Goal: Task Accomplishment & Management: Complete application form

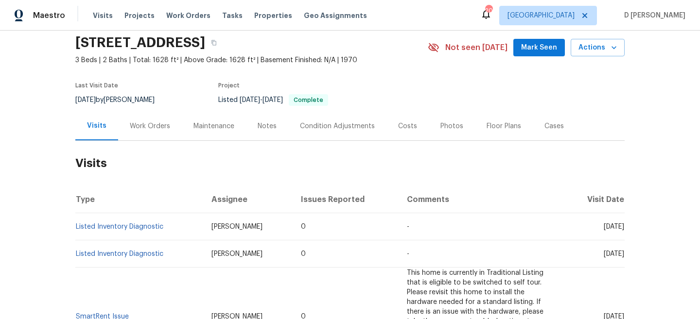
scroll to position [57, 0]
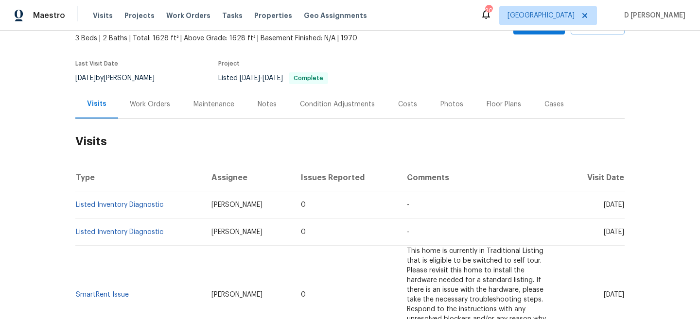
click at [150, 107] on div "Work Orders" at bounding box center [150, 105] width 40 height 10
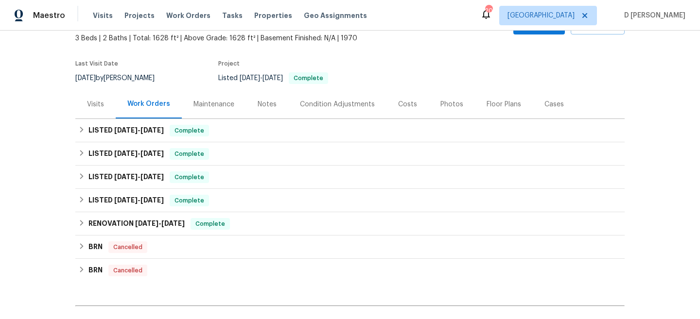
click at [90, 108] on div "Visits" at bounding box center [95, 105] width 17 height 10
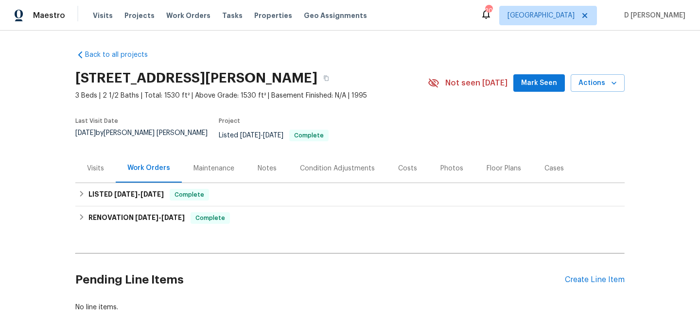
scroll to position [29, 0]
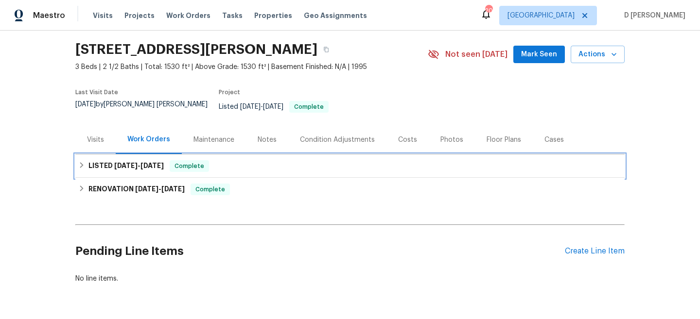
click at [80, 162] on icon at bounding box center [81, 165] width 7 height 7
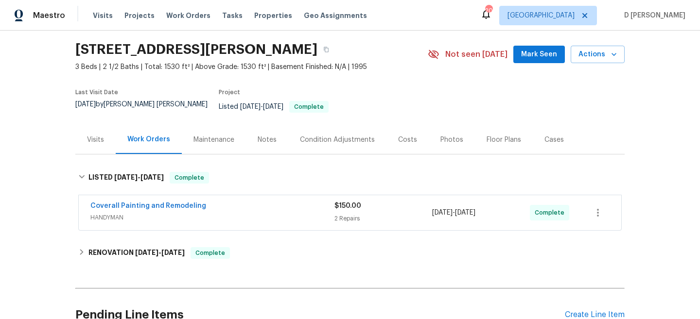
click at [215, 213] on span "HANDYMAN" at bounding box center [212, 218] width 244 height 10
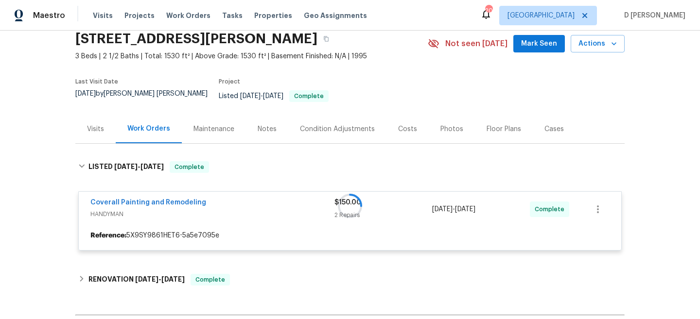
scroll to position [55, 0]
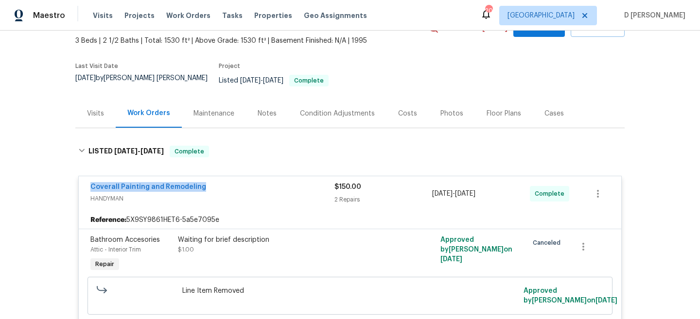
drag, startPoint x: 84, startPoint y: 182, endPoint x: 241, endPoint y: 182, distance: 157.4
click at [241, 182] on div "Coverall Painting and Remodeling HANDYMAN $150.00 2 Repairs 8/22/2025 - 8/26/20…" at bounding box center [350, 193] width 542 height 35
copy link "Coverall Painting and Remodeling"
click at [105, 194] on span "HANDYMAN" at bounding box center [212, 199] width 244 height 10
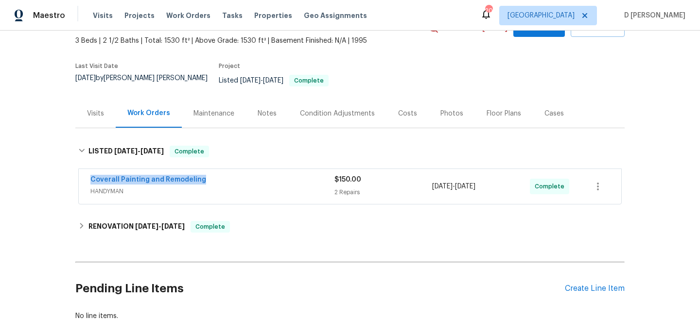
drag, startPoint x: 86, startPoint y: 173, endPoint x: 279, endPoint y: 173, distance: 192.9
click at [279, 173] on div "Coverall Painting and Remodeling HANDYMAN $150.00 2 Repairs 8/22/2025 - 8/26/20…" at bounding box center [350, 186] width 542 height 35
copy link "Coverall Painting and Remodeling"
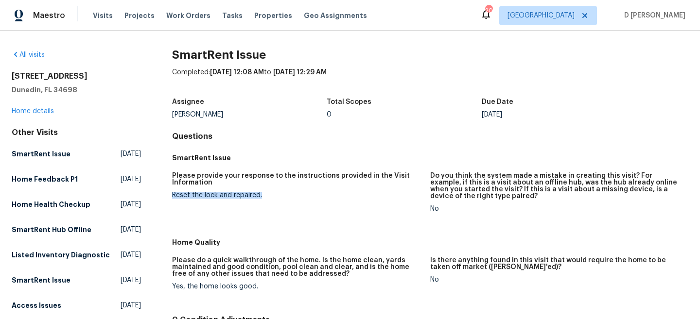
drag, startPoint x: 169, startPoint y: 196, endPoint x: 302, endPoint y: 195, distance: 133.1
click at [302, 195] on div "All visits [STREET_ADDRESS] Home details Other Visits SmartRent Issue [DATE] Ho…" at bounding box center [350, 295] width 676 height 491
copy div "Reset the lock and repaired."
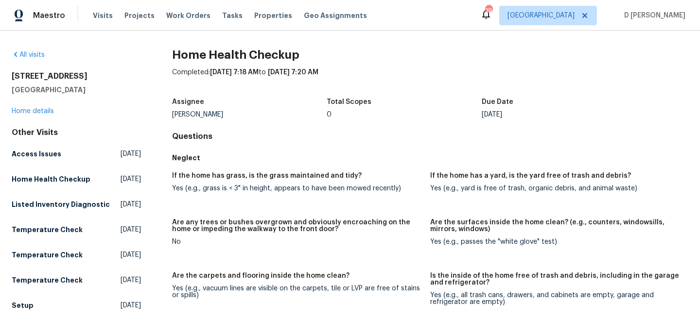
scroll to position [121, 0]
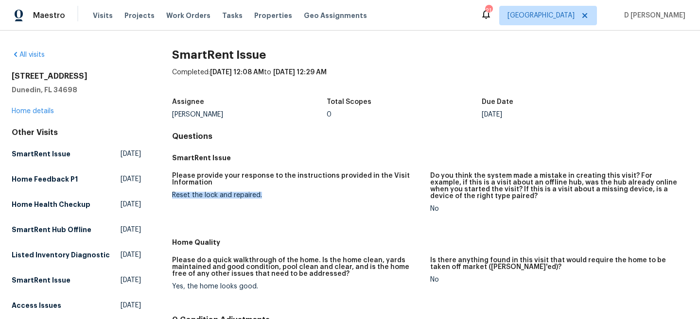
drag, startPoint x: 171, startPoint y: 195, endPoint x: 286, endPoint y: 196, distance: 115.1
click at [286, 196] on div "All visits 1404 Rosewood Ave Dunedin, FL 34698 Home details Other Visits SmartR…" at bounding box center [350, 295] width 676 height 491
copy div "Reset the lock and repaired."
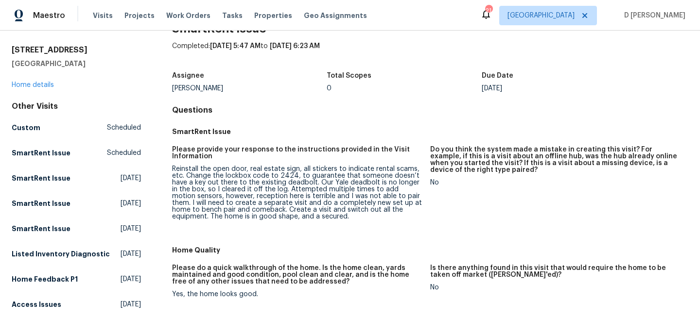
scroll to position [27, 0]
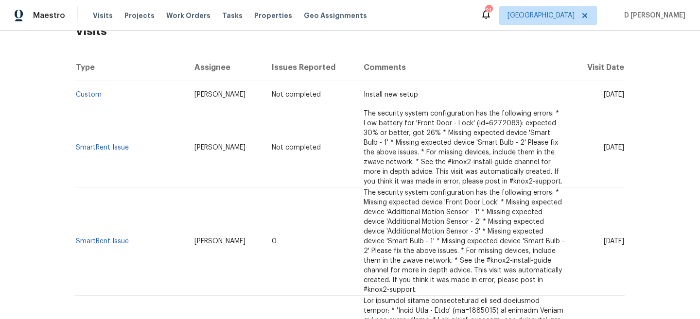
scroll to position [165, 0]
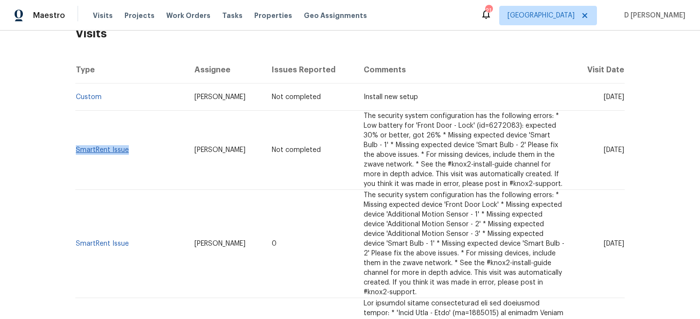
drag, startPoint x: 136, startPoint y: 152, endPoint x: 76, endPoint y: 149, distance: 60.3
click at [76, 149] on td "SmartRent Issue" at bounding box center [130, 150] width 111 height 79
copy link "SmartRent Issue"
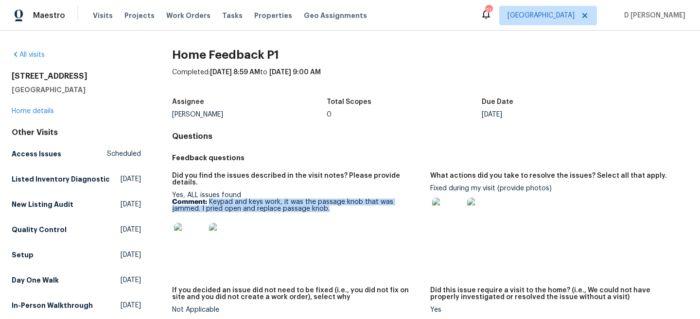
drag, startPoint x: 208, startPoint y: 192, endPoint x: 304, endPoint y: 203, distance: 96.8
click at [304, 203] on p "Comment: Keypad and keys work, it was the passage knob that was jammed. I pried…" at bounding box center [297, 206] width 250 height 14
copy p "Keypad and keys work, it was the passage knob that was jammed. I pried open and…"
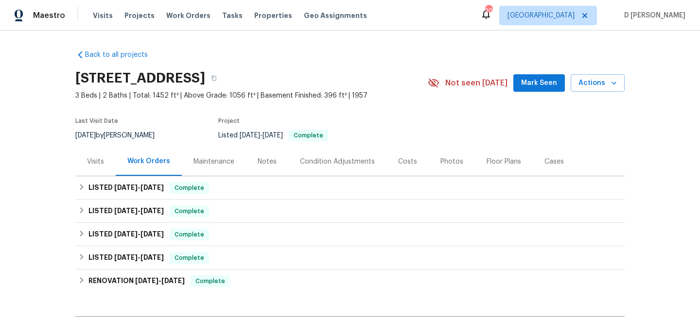
drag, startPoint x: 0, startPoint y: 0, endPoint x: 280, endPoint y: 23, distance: 280.8
click at [280, 23] on div "Visits Projects Work Orders Tasks Properties Geo Assignments" at bounding box center [236, 15] width 286 height 19
click at [94, 172] on div "Visits" at bounding box center [95, 161] width 40 height 29
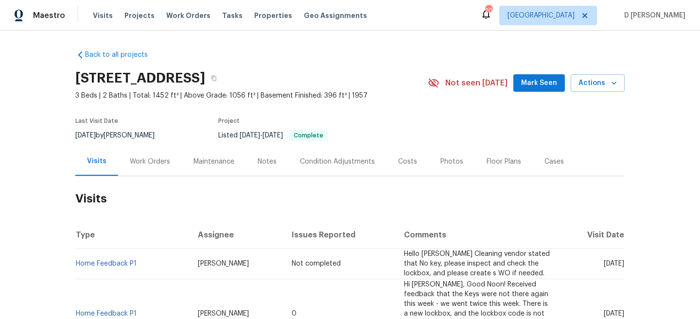
scroll to position [60, 0]
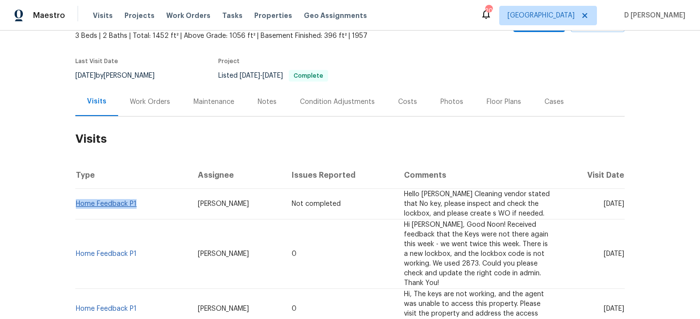
drag, startPoint x: 145, startPoint y: 205, endPoint x: 77, endPoint y: 203, distance: 68.0
click at [77, 203] on td "Home Feedback P1" at bounding box center [132, 204] width 115 height 31
copy link "Home Feedback P1"
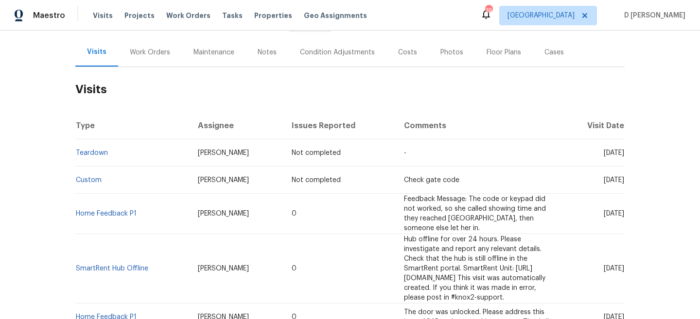
scroll to position [110, 0]
drag, startPoint x: 106, startPoint y: 181, endPoint x: 75, endPoint y: 181, distance: 31.1
click at [75, 181] on td "Custom" at bounding box center [132, 179] width 115 height 27
copy link "Custom"
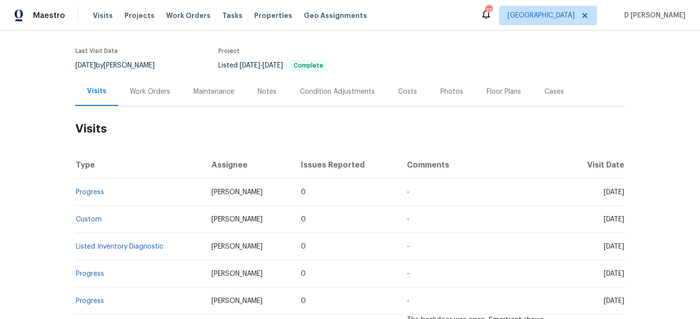
scroll to position [71, 0]
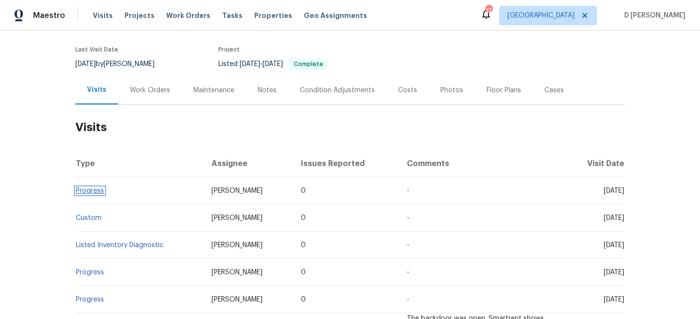
click at [98, 191] on link "Progress" at bounding box center [90, 191] width 28 height 7
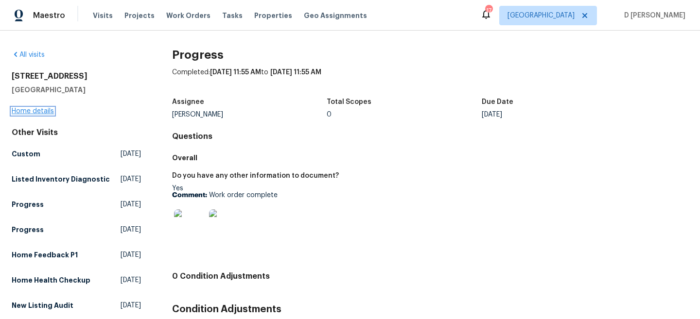
click at [46, 110] on link "Home details" at bounding box center [33, 111] width 42 height 7
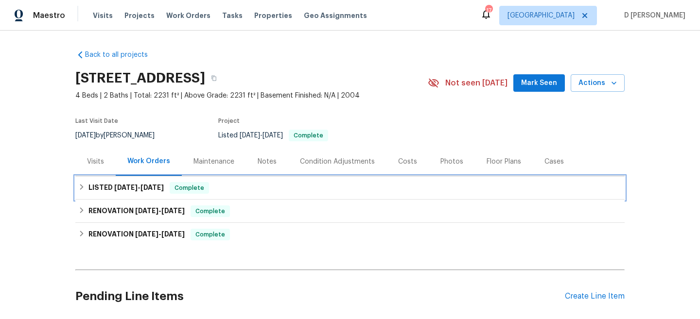
click at [86, 183] on div "LISTED 8/22/25 - 8/25/25 Complete" at bounding box center [349, 188] width 543 height 12
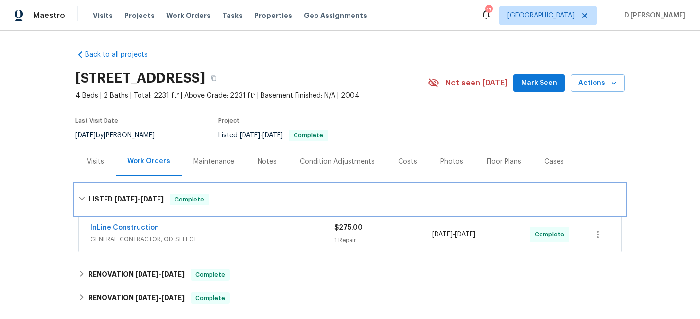
scroll to position [40, 0]
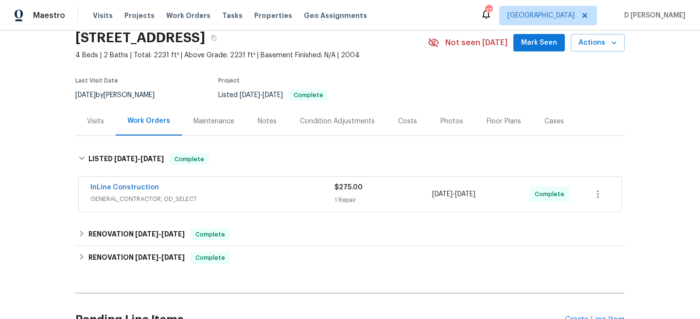
click at [210, 197] on span "GENERAL_CONTRACTOR, OD_SELECT" at bounding box center [212, 199] width 244 height 10
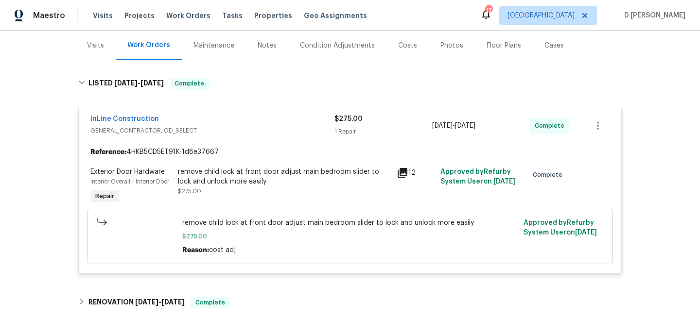
scroll to position [117, 0]
click at [405, 172] on icon at bounding box center [402, 172] width 10 height 10
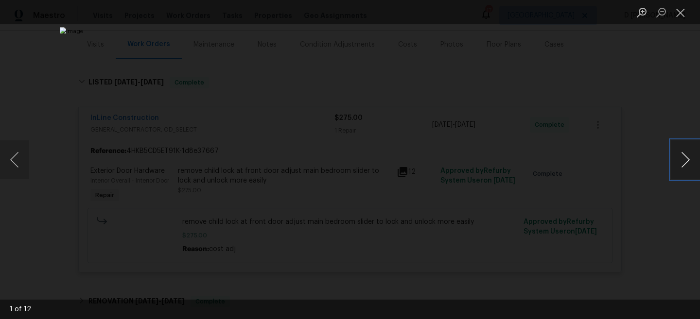
click at [675, 158] on button "Next image" at bounding box center [684, 159] width 29 height 39
click at [671, 158] on button "Next image" at bounding box center [684, 159] width 29 height 39
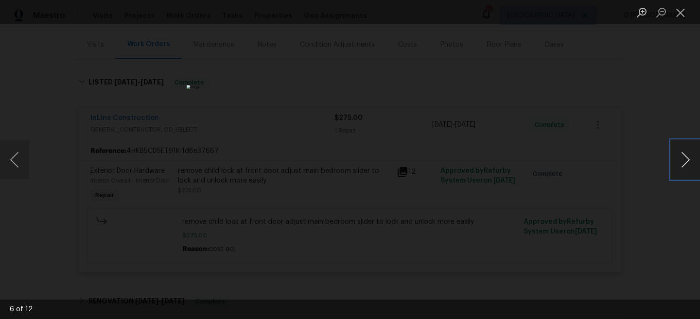
click at [671, 158] on button "Next image" at bounding box center [684, 159] width 29 height 39
click at [677, 14] on button "Close lightbox" at bounding box center [679, 12] width 19 height 17
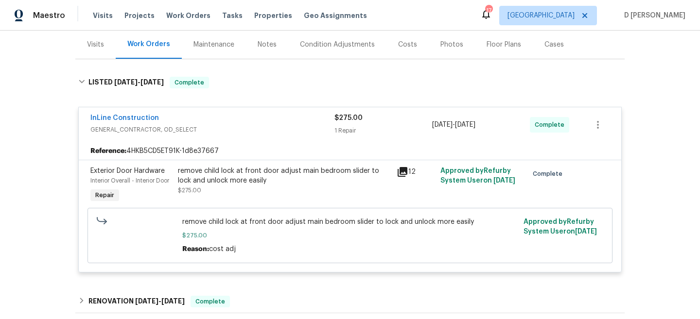
click at [92, 43] on div "Visits" at bounding box center [95, 45] width 17 height 10
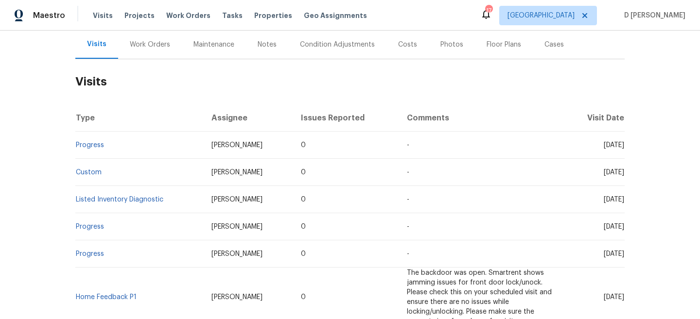
scroll to position [117, 0]
click at [92, 145] on link "Progress" at bounding box center [90, 145] width 28 height 7
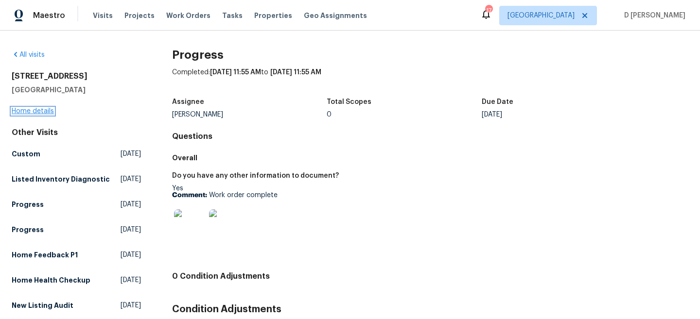
click at [44, 109] on link "Home details" at bounding box center [33, 111] width 42 height 7
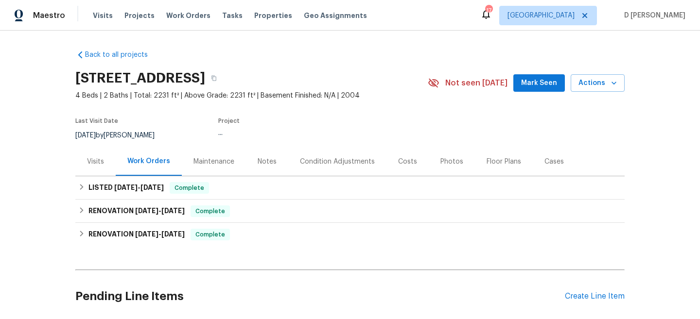
scroll to position [12, 0]
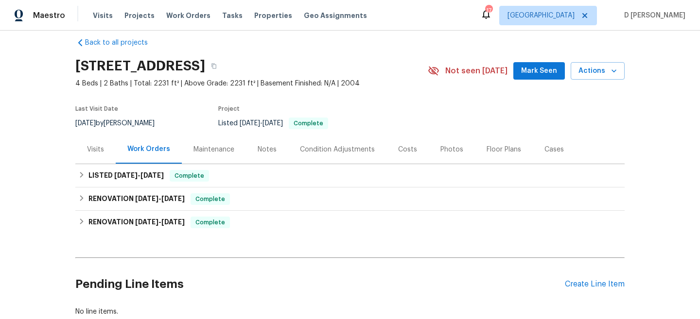
click at [94, 146] on div "Visits" at bounding box center [95, 150] width 17 height 10
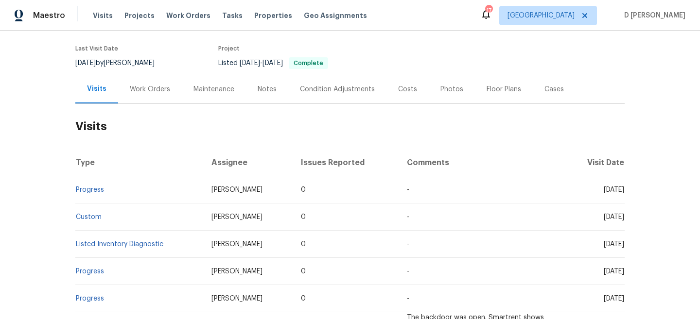
scroll to position [80, 0]
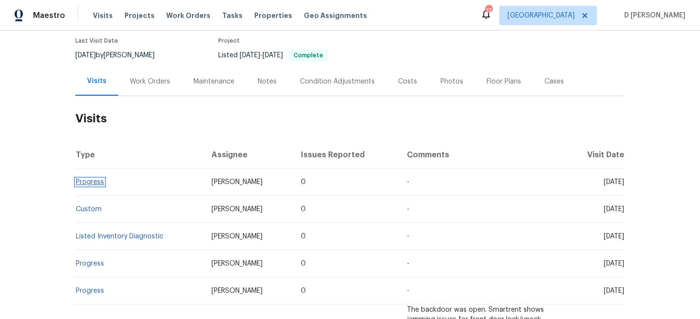
click at [87, 182] on link "Progress" at bounding box center [90, 182] width 28 height 7
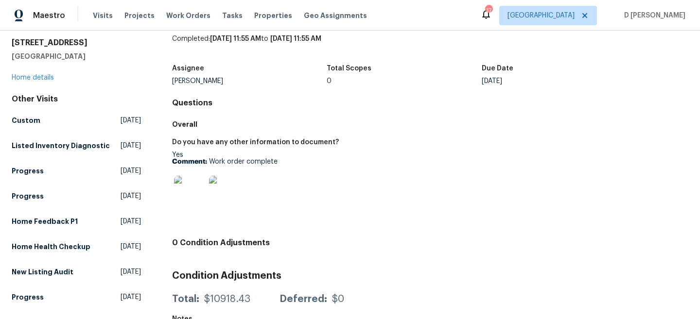
scroll to position [35, 0]
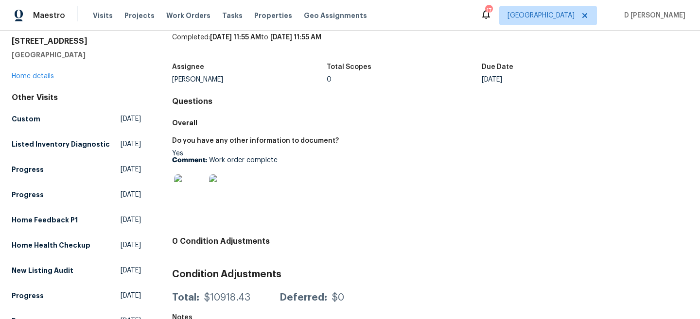
click at [192, 190] on img at bounding box center [189, 189] width 31 height 31
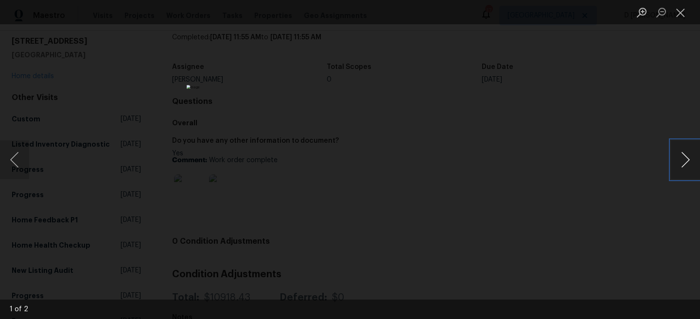
click at [685, 155] on button "Next image" at bounding box center [684, 159] width 29 height 39
click at [680, 11] on button "Close lightbox" at bounding box center [679, 12] width 19 height 17
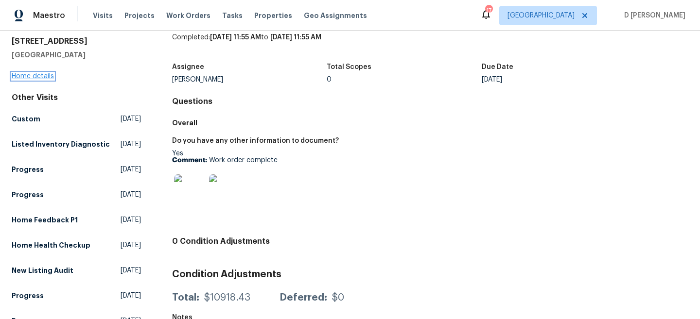
click at [35, 77] on link "Home details" at bounding box center [33, 76] width 42 height 7
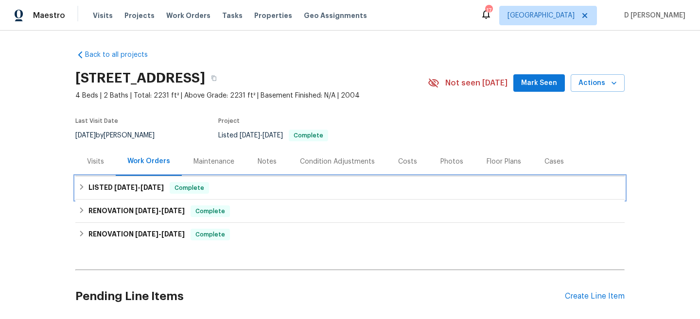
click at [88, 189] on h6 "LISTED 8/22/25 - 8/25/25" at bounding box center [125, 188] width 75 height 12
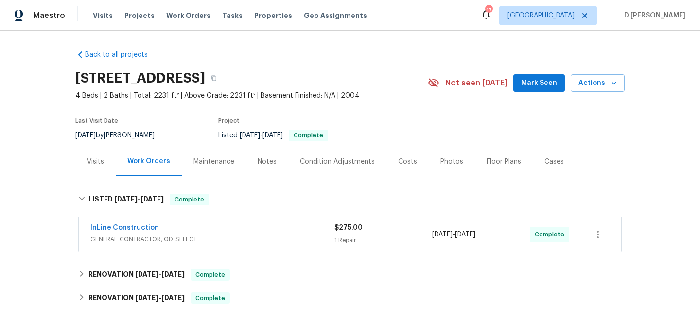
click at [155, 238] on span "GENERAL_CONTRACTOR, OD_SELECT" at bounding box center [212, 240] width 244 height 10
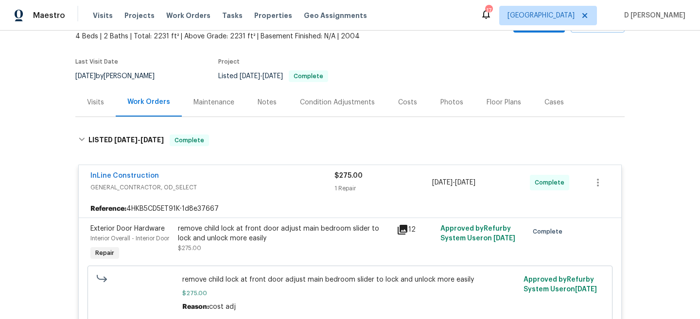
scroll to position [63, 0]
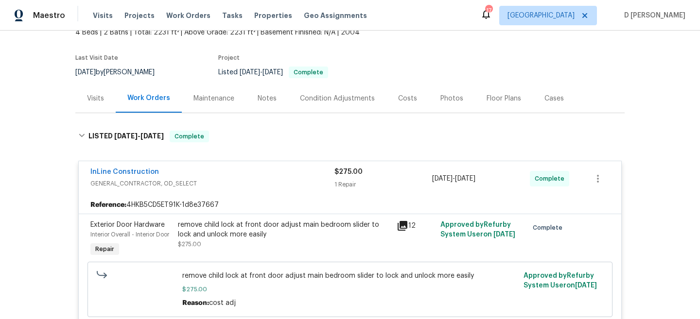
click at [92, 96] on div "Visits" at bounding box center [95, 99] width 17 height 10
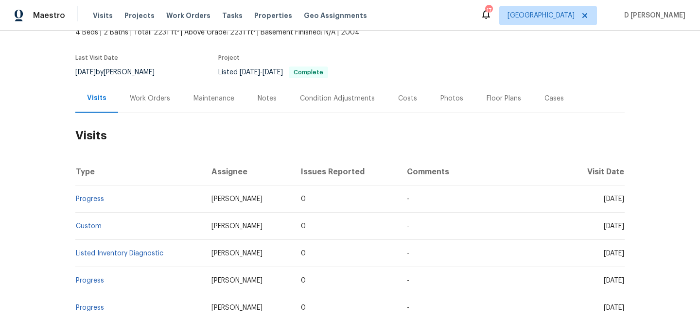
scroll to position [88, 0]
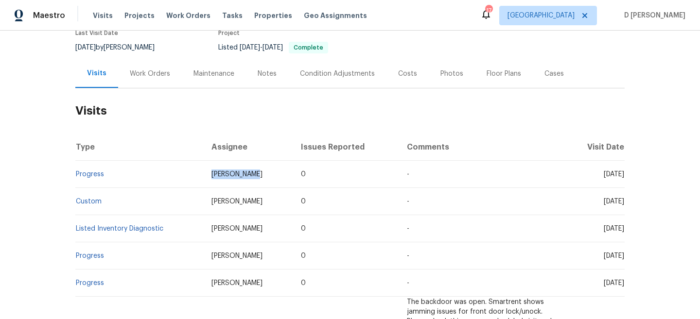
drag, startPoint x: 209, startPoint y: 175, endPoint x: 259, endPoint y: 175, distance: 49.6
click at [259, 175] on td "Jeff Aniello" at bounding box center [248, 174] width 89 height 27
copy span "Jeff Aniello"
click at [95, 176] on link "Progress" at bounding box center [90, 174] width 28 height 7
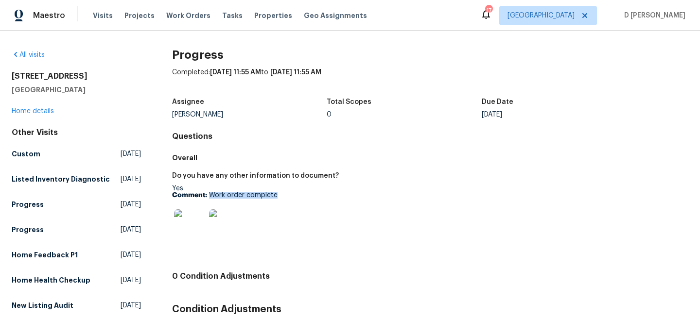
drag, startPoint x: 209, startPoint y: 193, endPoint x: 302, endPoint y: 194, distance: 92.8
click at [302, 194] on p "Comment: Work order complete" at bounding box center [297, 195] width 250 height 7
copy p "Work order complete"
click at [44, 105] on div "2081 SW Burlington St Port Saint Lucie, FL 34984 Home details" at bounding box center [76, 93] width 129 height 45
click at [43, 113] on link "Home details" at bounding box center [33, 111] width 42 height 7
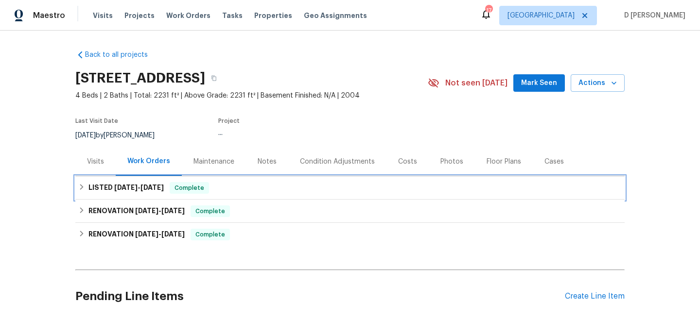
click at [84, 185] on icon at bounding box center [81, 187] width 7 height 7
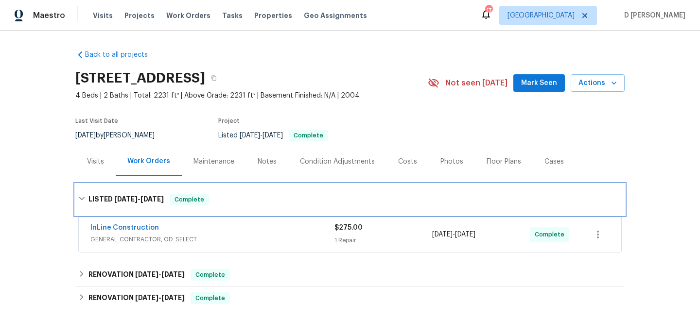
scroll to position [66, 0]
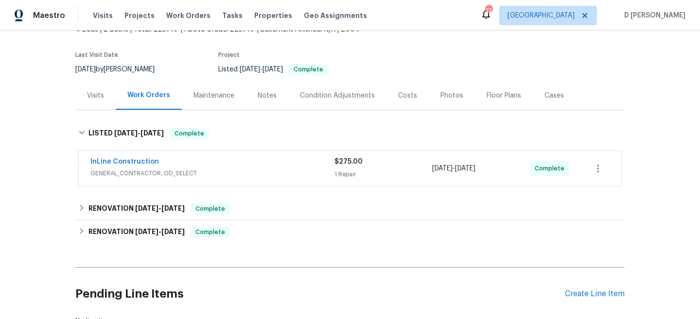
click at [141, 175] on span "GENERAL_CONTRACTOR, OD_SELECT" at bounding box center [212, 174] width 244 height 10
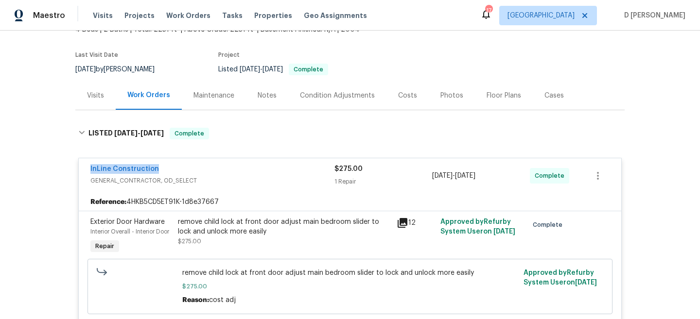
drag, startPoint x: 85, startPoint y: 169, endPoint x: 201, endPoint y: 169, distance: 115.6
click at [201, 169] on div "InLine Construction GENERAL_CONTRACTOR, OD_SELECT $275.00 1 Repair 8/22/2025 - …" at bounding box center [350, 175] width 542 height 35
copy link "InLine Construction"
click at [95, 94] on div "Visits" at bounding box center [95, 96] width 17 height 10
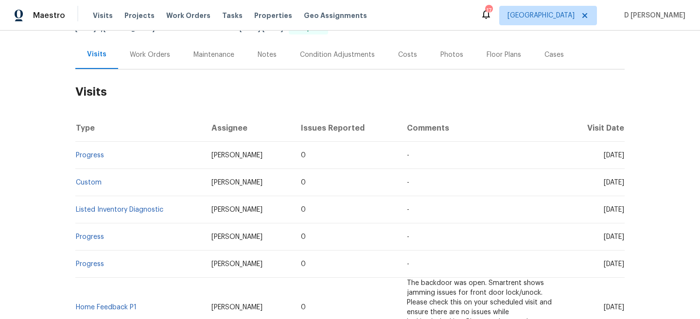
scroll to position [108, 0]
drag, startPoint x: 108, startPoint y: 154, endPoint x: 75, endPoint y: 153, distance: 33.1
click at [75, 153] on td "Progress" at bounding box center [139, 154] width 128 height 27
copy link "Progress"
click at [146, 56] on div "Work Orders" at bounding box center [150, 54] width 40 height 10
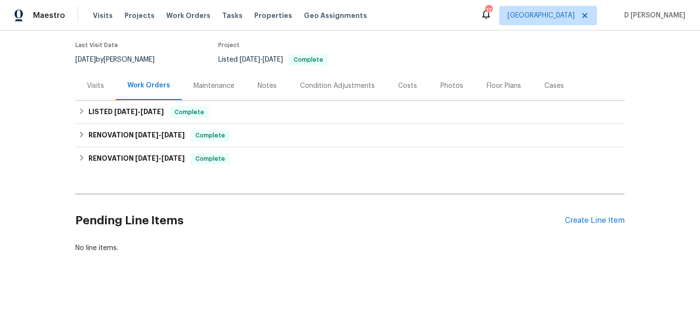
scroll to position [76, 0]
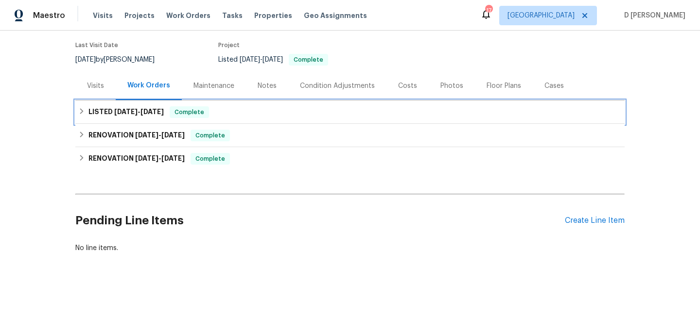
click at [81, 106] on div "LISTED 8/22/25 - 8/25/25 Complete" at bounding box center [349, 112] width 549 height 23
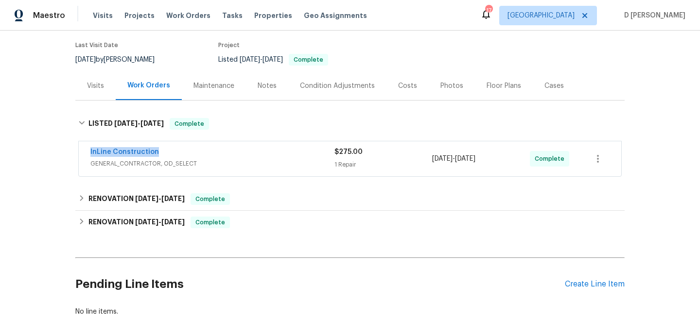
drag, startPoint x: 86, startPoint y: 153, endPoint x: 169, endPoint y: 153, distance: 83.1
click at [169, 153] on div "InLine Construction GENERAL_CONTRACTOR, OD_SELECT $275.00 1 Repair 8/22/2025 - …" at bounding box center [350, 158] width 542 height 35
copy link "InLine Construction"
click at [93, 88] on div "Visits" at bounding box center [95, 86] width 17 height 10
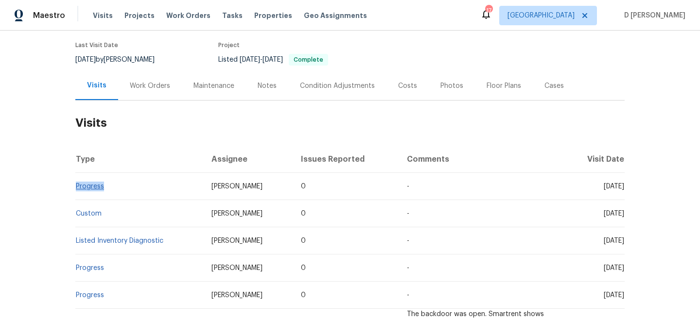
drag, startPoint x: 110, startPoint y: 186, endPoint x: 76, endPoint y: 185, distance: 34.0
click at [76, 185] on td "Progress" at bounding box center [139, 186] width 128 height 27
copy link "Progress"
drag, startPoint x: 584, startPoint y: 187, endPoint x: 607, endPoint y: 186, distance: 22.9
click at [607, 186] on span "Mon, Aug 25 2025" at bounding box center [613, 186] width 20 height 7
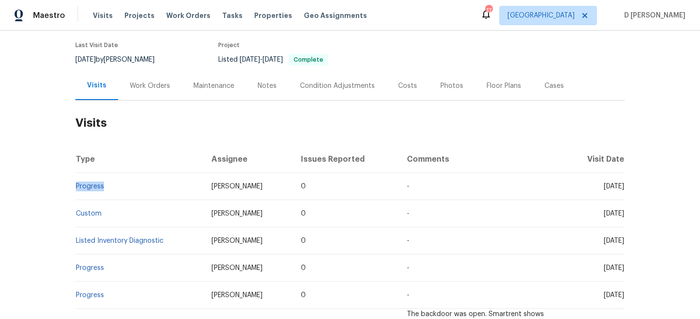
copy span "Aug 25"
click at [154, 81] on div "Work Orders" at bounding box center [150, 86] width 40 height 10
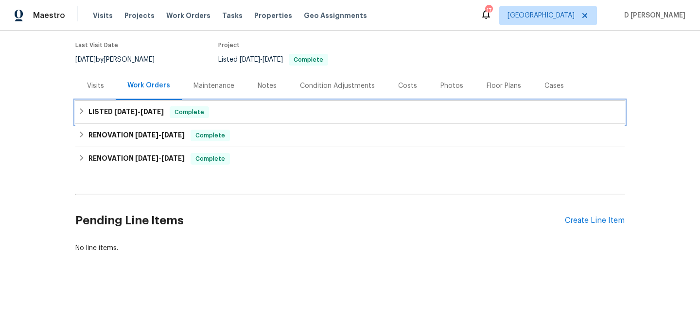
click at [88, 114] on h6 "LISTED 8/22/25 - 8/25/25" at bounding box center [125, 112] width 75 height 12
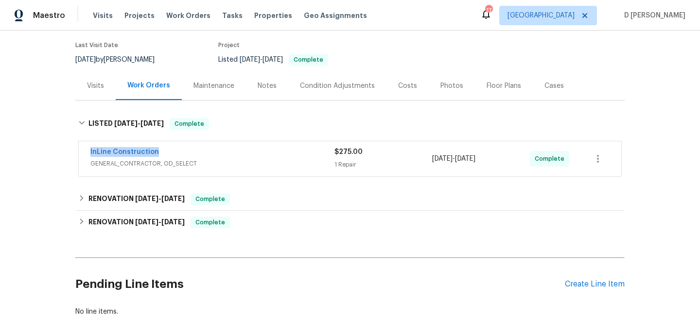
drag, startPoint x: 85, startPoint y: 152, endPoint x: 172, endPoint y: 152, distance: 87.4
click at [172, 152] on div "InLine Construction GENERAL_CONTRACTOR, OD_SELECT $275.00 1 Repair 8/22/2025 - …" at bounding box center [350, 158] width 542 height 35
copy link "InLine Construction"
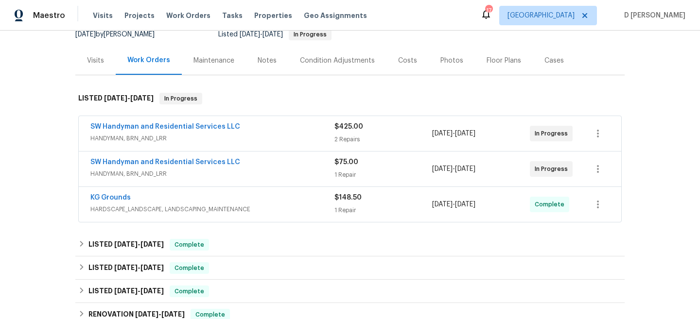
scroll to position [100, 0]
click at [244, 176] on span "HANDYMAN, BRN_AND_LRR" at bounding box center [212, 175] width 244 height 10
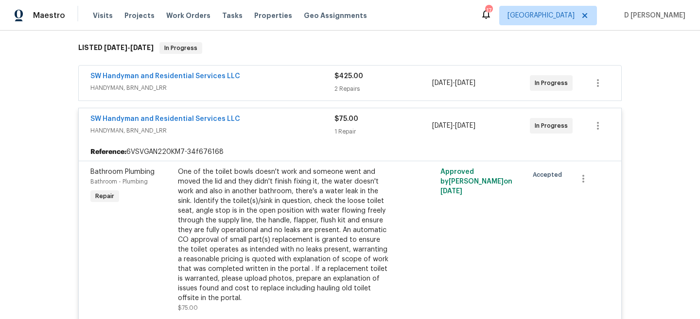
scroll to position [143, 0]
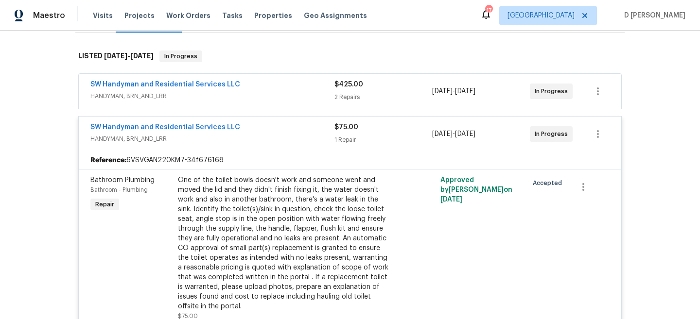
click at [252, 98] on span "HANDYMAN, BRN_AND_LRR" at bounding box center [212, 96] width 244 height 10
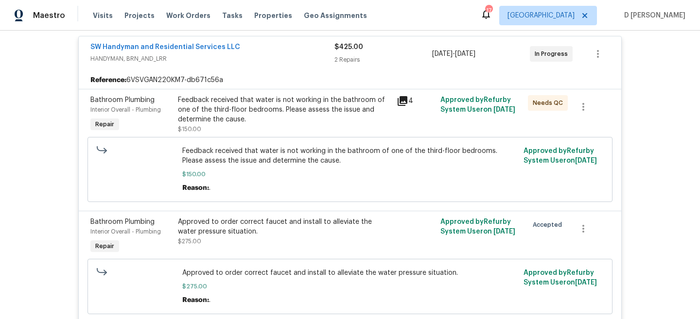
scroll to position [131, 0]
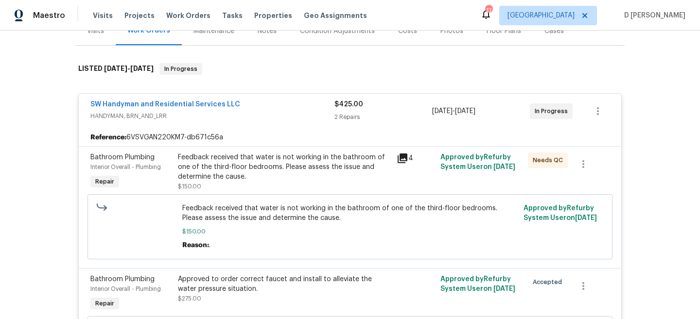
click at [142, 116] on span "HANDYMAN, BRN_AND_LRR" at bounding box center [212, 116] width 244 height 10
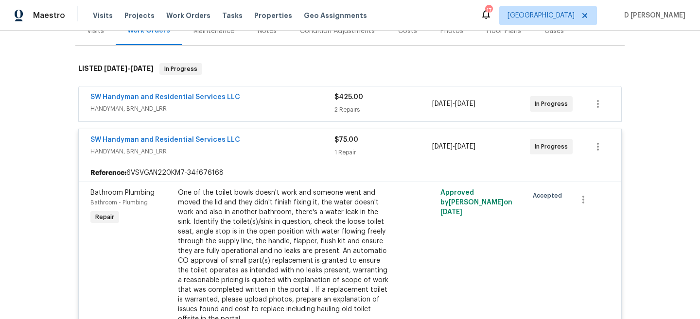
click at [144, 152] on span "HANDYMAN, BRN_AND_LRR" at bounding box center [212, 152] width 244 height 10
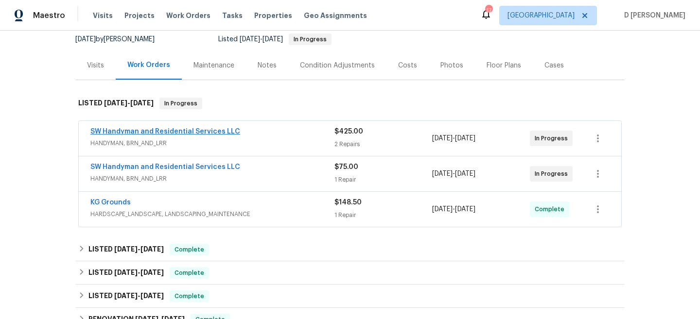
scroll to position [93, 0]
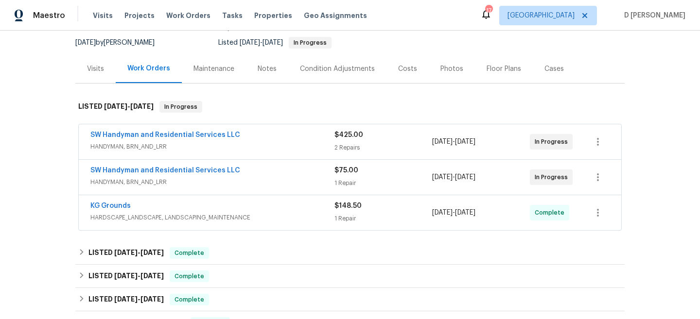
click at [90, 65] on div "Visits" at bounding box center [95, 69] width 17 height 10
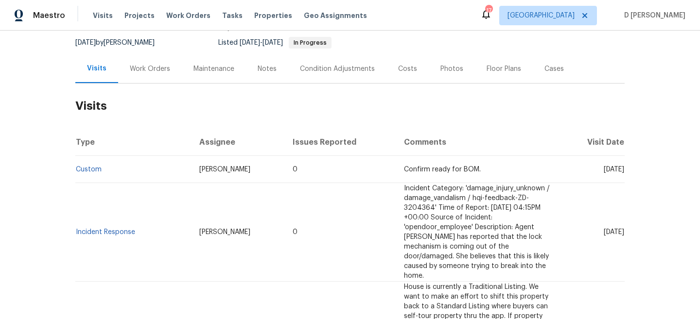
click at [150, 66] on div "Work Orders" at bounding box center [150, 69] width 40 height 10
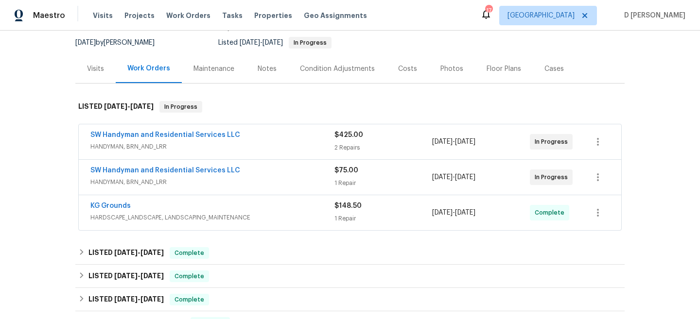
click at [92, 73] on div "Visits" at bounding box center [95, 69] width 17 height 10
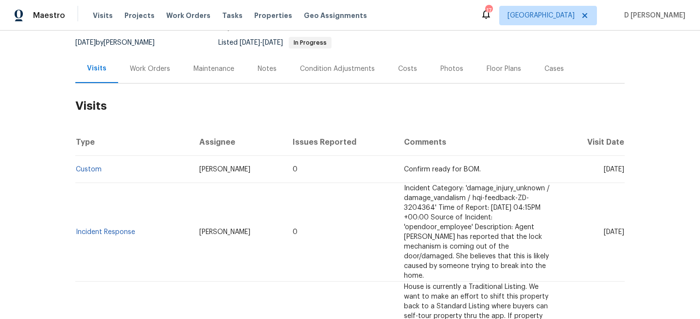
click at [138, 71] on div "Work Orders" at bounding box center [150, 69] width 40 height 10
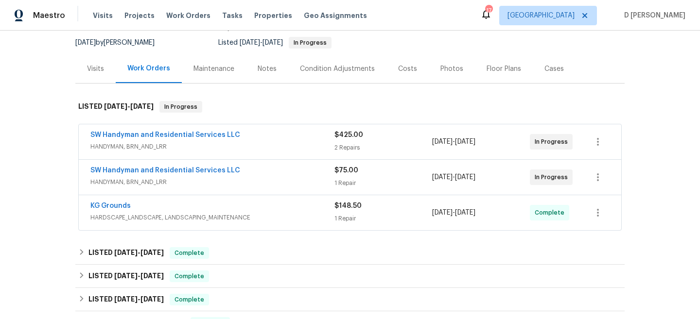
click at [200, 180] on span "HANDYMAN, BRN_AND_LRR" at bounding box center [212, 182] width 244 height 10
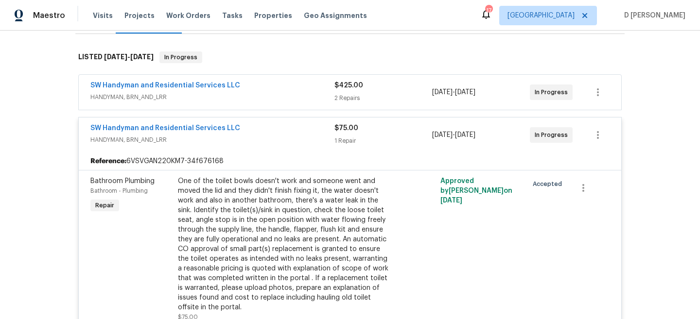
scroll to position [120, 0]
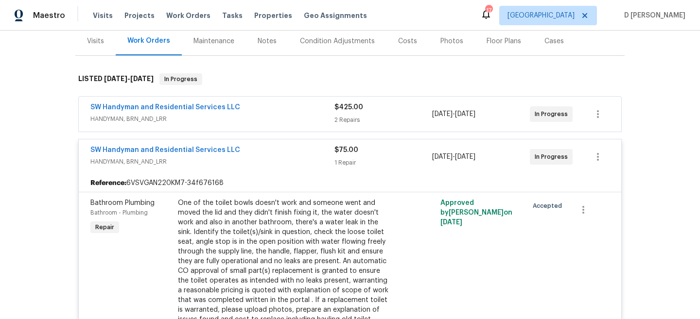
click at [194, 123] on span "HANDYMAN, BRN_AND_LRR" at bounding box center [212, 119] width 244 height 10
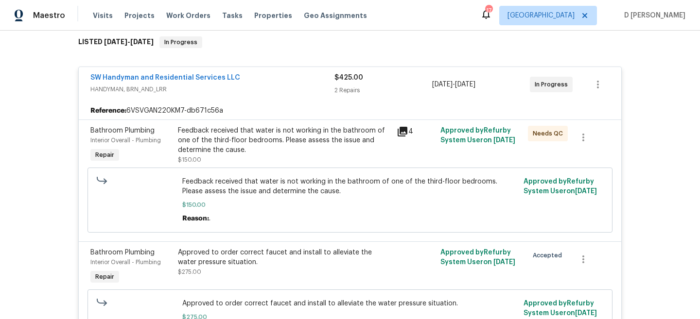
scroll to position [148, 0]
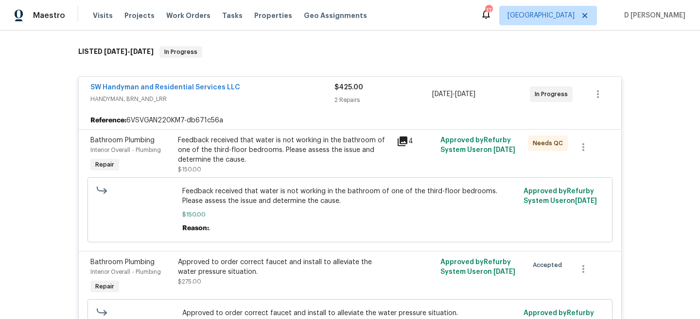
click at [156, 103] on span "HANDYMAN, BRN_AND_LRR" at bounding box center [212, 99] width 244 height 10
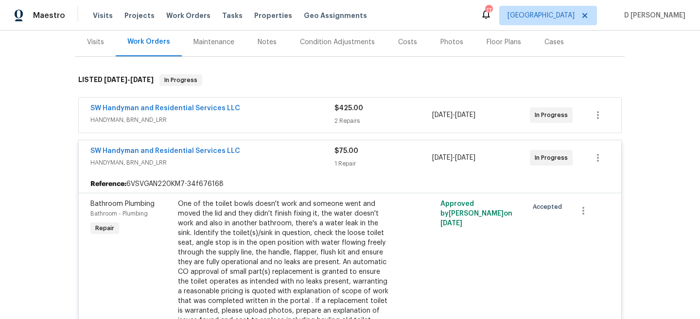
scroll to position [92, 0]
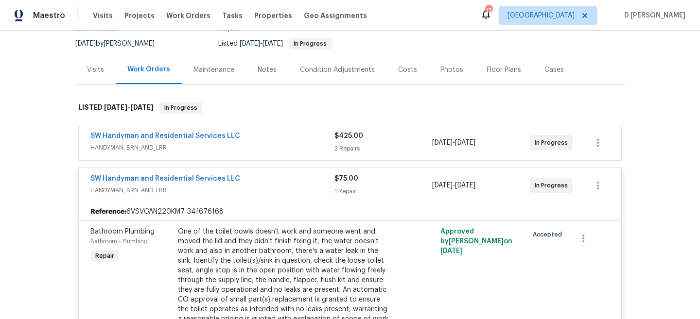
click at [99, 67] on div "Visits" at bounding box center [95, 70] width 17 height 10
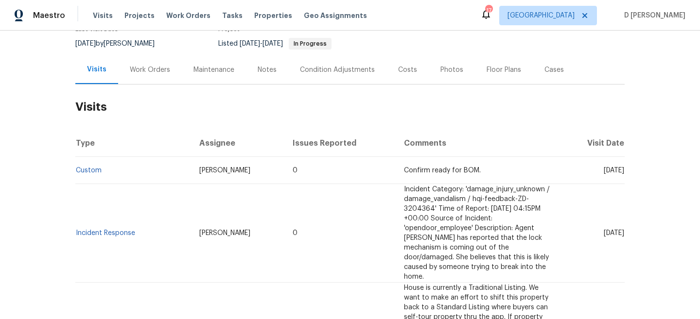
scroll to position [111, 0]
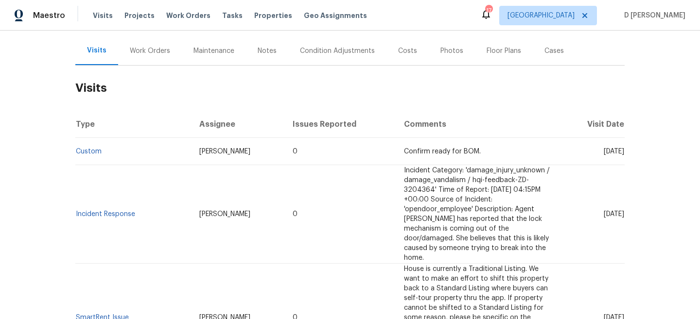
click at [556, 53] on div "Cases" at bounding box center [553, 51] width 19 height 10
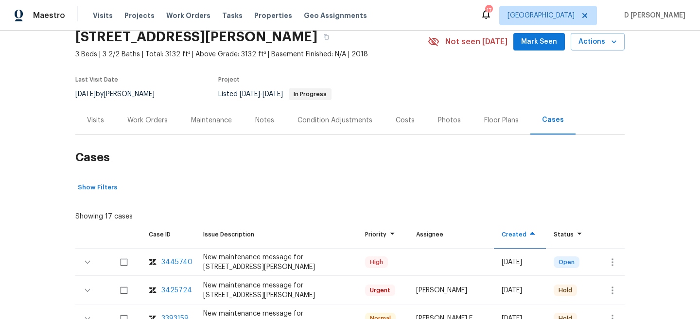
scroll to position [111, 0]
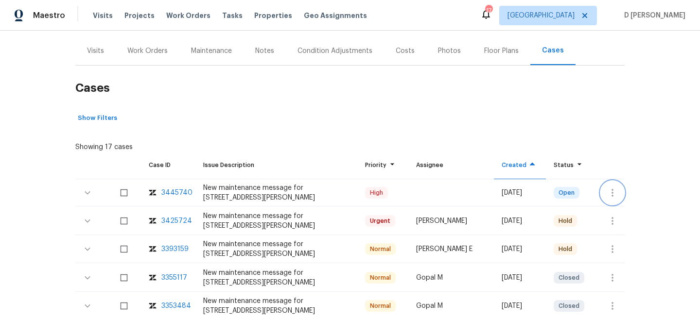
click at [612, 192] on icon "button" at bounding box center [612, 193] width 2 height 8
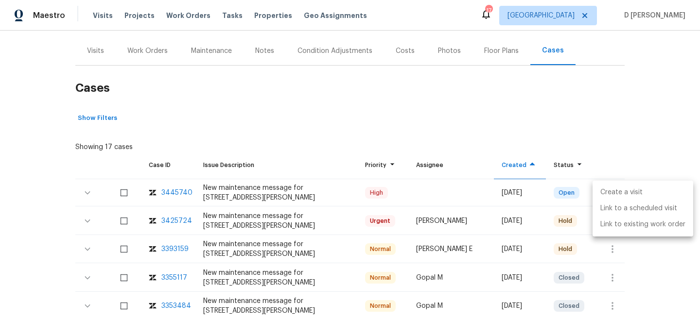
click at [626, 192] on li "Create a visit" at bounding box center [642, 193] width 101 height 16
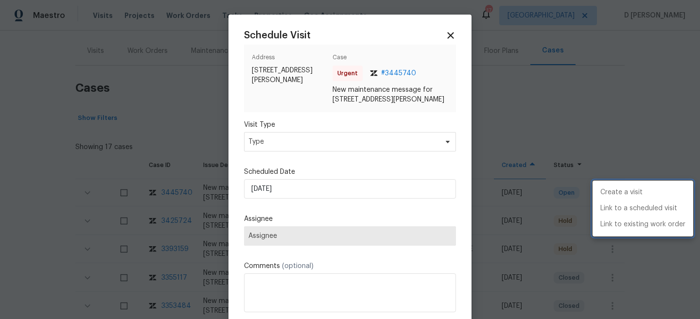
click at [304, 152] on div at bounding box center [350, 159] width 700 height 319
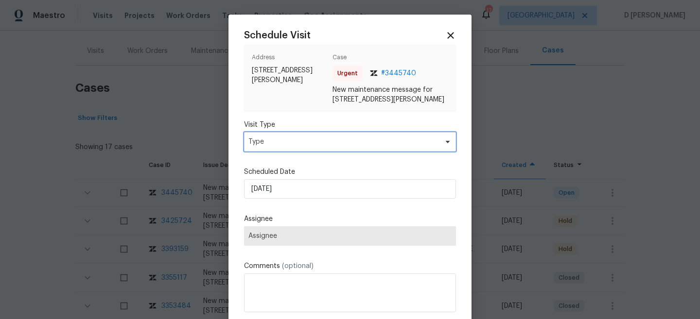
click at [293, 152] on span "Type" at bounding box center [350, 141] width 212 height 19
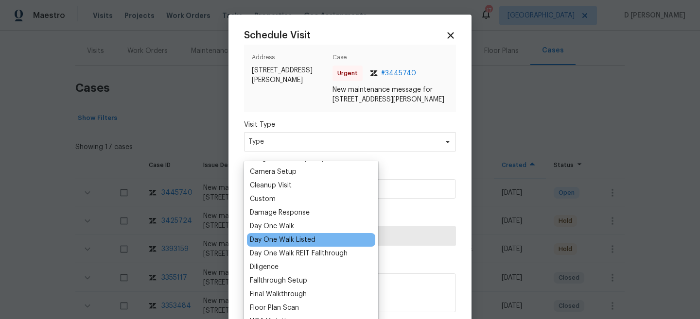
scroll to position [198, 0]
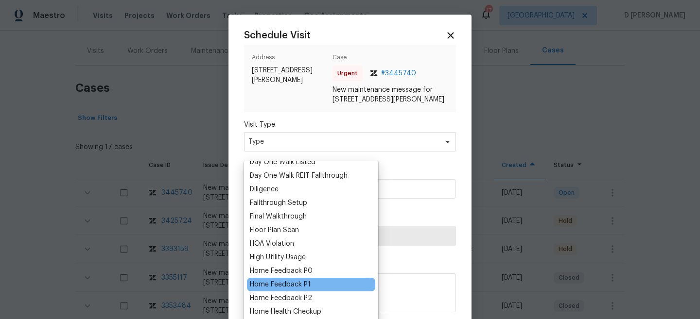
click at [298, 287] on div "Home Feedback P1" at bounding box center [280, 285] width 61 height 10
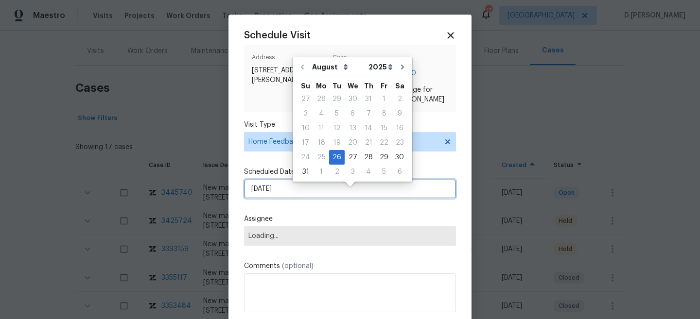
click at [314, 198] on input "26/08/2025" at bounding box center [350, 188] width 212 height 19
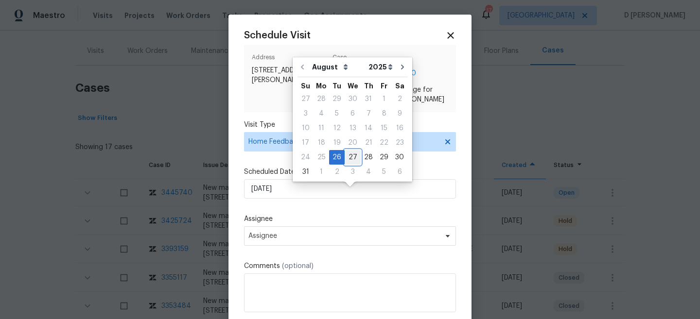
click at [351, 157] on div "27" at bounding box center [352, 158] width 16 height 14
type input "27/08/2025"
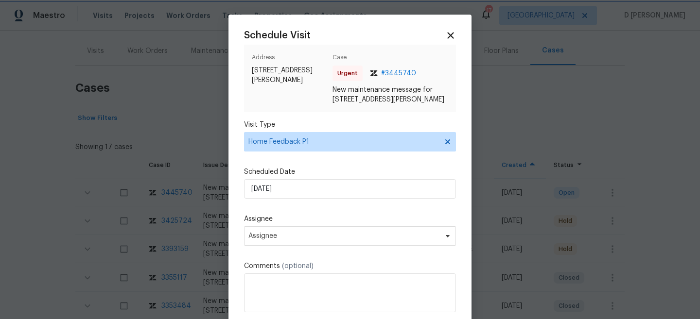
scroll to position [8, 0]
click at [325, 232] on span "Assignee" at bounding box center [350, 235] width 212 height 19
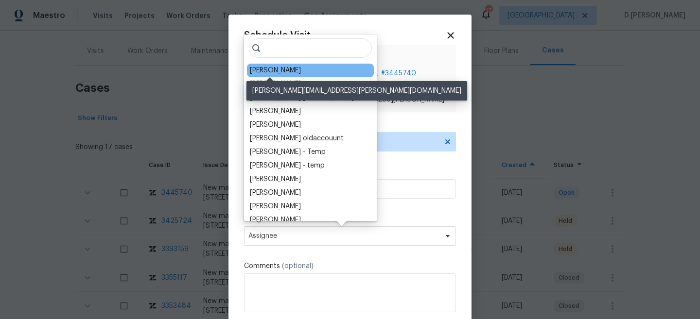
click at [275, 72] on div "Dodd Drayer" at bounding box center [275, 71] width 51 height 10
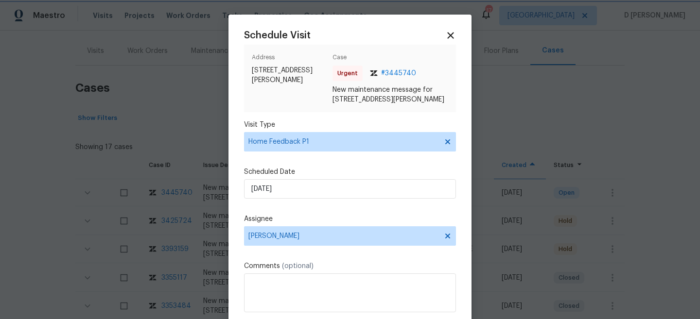
scroll to position [8, 0]
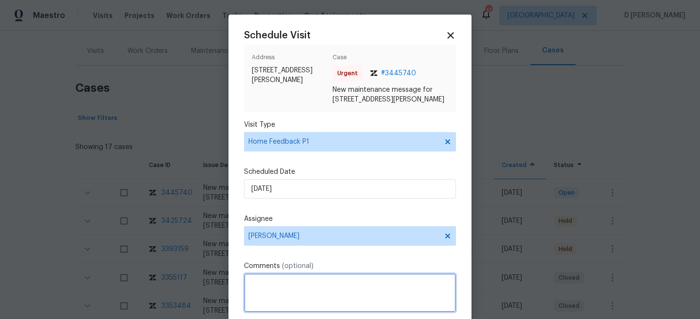
click at [281, 300] on textarea at bounding box center [350, 293] width 212 height 39
paste textarea "the key is not there"
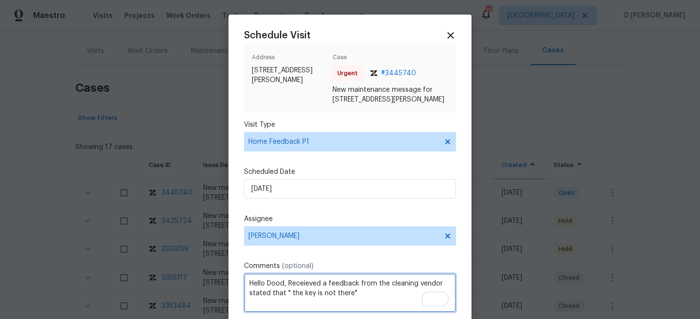
click at [370, 297] on textarea "Hello Dood, Receieved a feedback from the cleaning vendor stated that " the key…" at bounding box center [350, 293] width 212 height 39
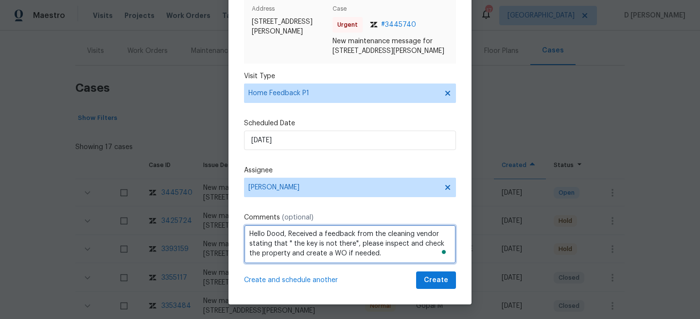
type textarea "Hello Dood, Received a feedback from the cleaning vendor stating that " the key…"
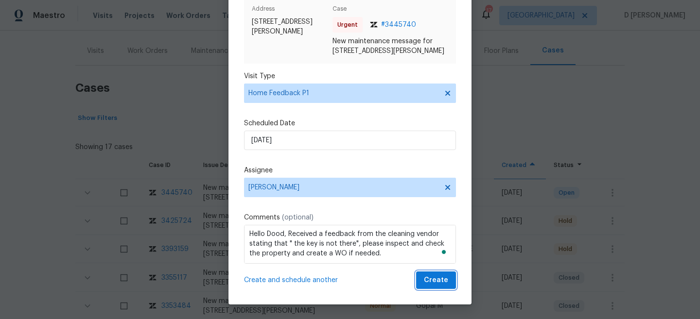
click at [439, 279] on span "Create" at bounding box center [436, 280] width 24 height 12
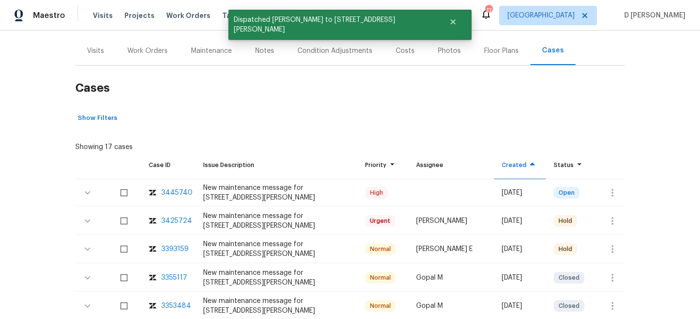
scroll to position [0, 0]
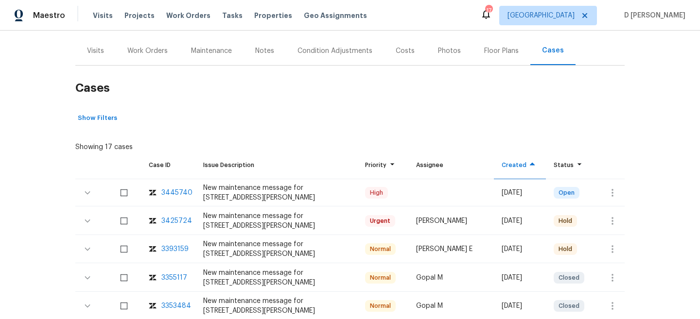
click at [103, 54] on div "Visits" at bounding box center [95, 51] width 17 height 10
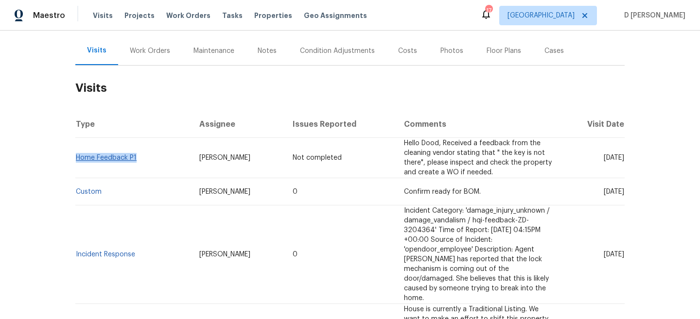
drag, startPoint x: 142, startPoint y: 162, endPoint x: 77, endPoint y: 158, distance: 65.2
click at [77, 158] on td "Home Feedback P1" at bounding box center [133, 158] width 116 height 40
copy link "Home Feedback P1"
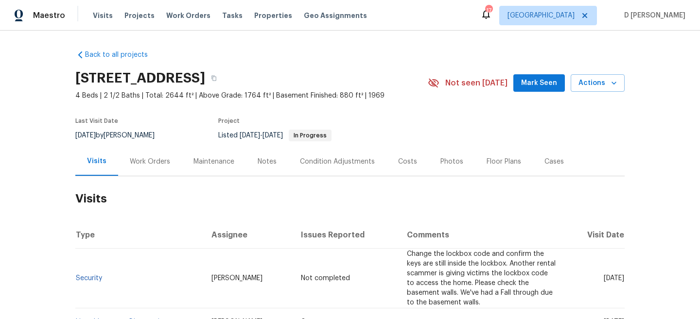
scroll to position [36, 0]
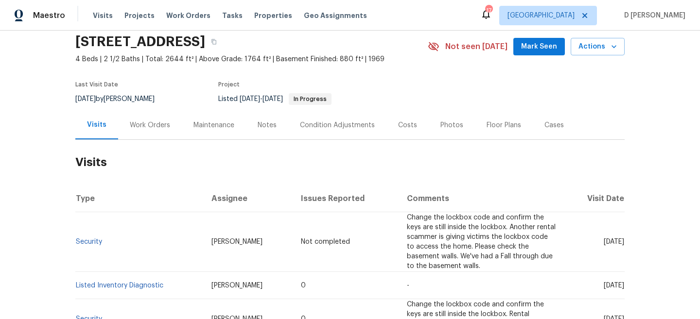
click at [153, 130] on div "Work Orders" at bounding box center [150, 125] width 64 height 29
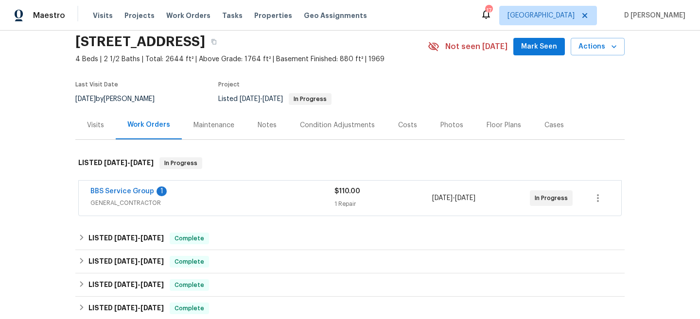
click at [163, 204] on span "GENERAL_CONTRACTOR" at bounding box center [212, 203] width 244 height 10
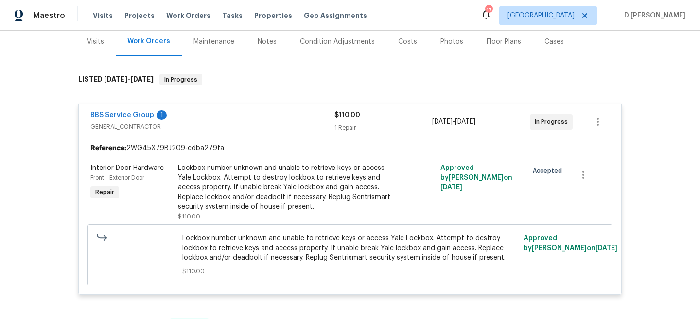
scroll to position [126, 0]
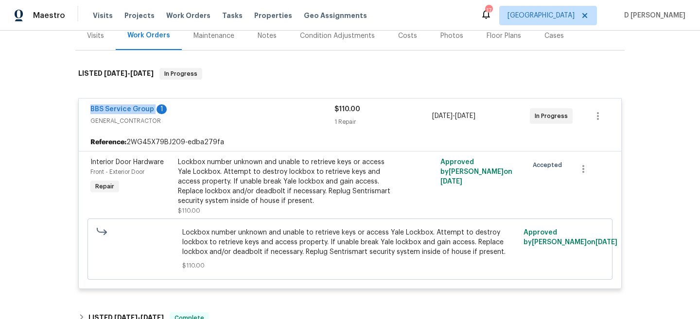
drag, startPoint x: 82, startPoint y: 110, endPoint x: 157, endPoint y: 112, distance: 75.3
click at [157, 112] on div "BBS Service Group 1 GENERAL_CONTRACTOR $110.00 1 Repair 8/21/2025 - 8/23/2025 I…" at bounding box center [350, 116] width 542 height 35
copy link "BBS Service Group"
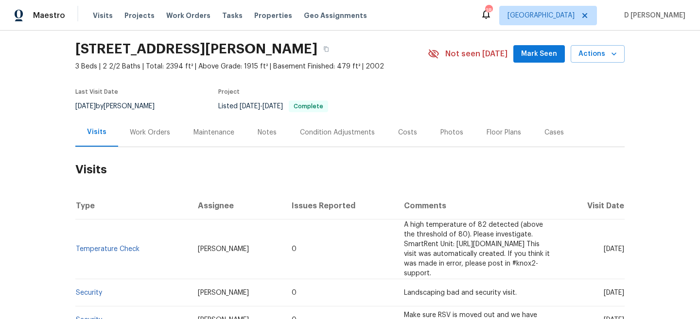
scroll to position [31, 0]
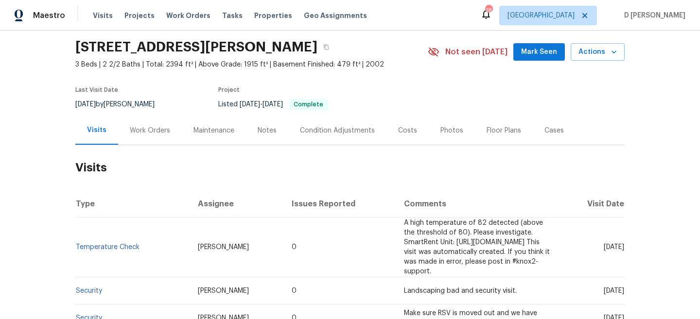
click at [138, 121] on div "Work Orders" at bounding box center [150, 130] width 64 height 29
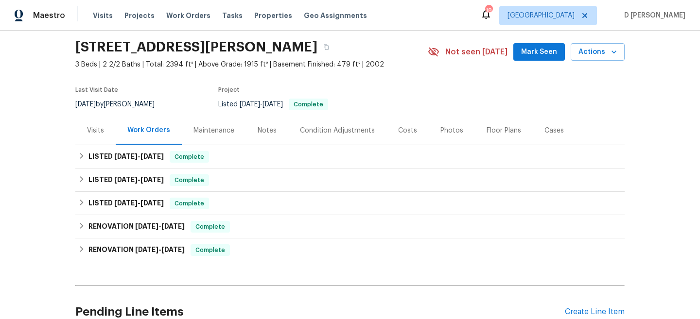
click at [91, 137] on div "Visits" at bounding box center [95, 130] width 40 height 29
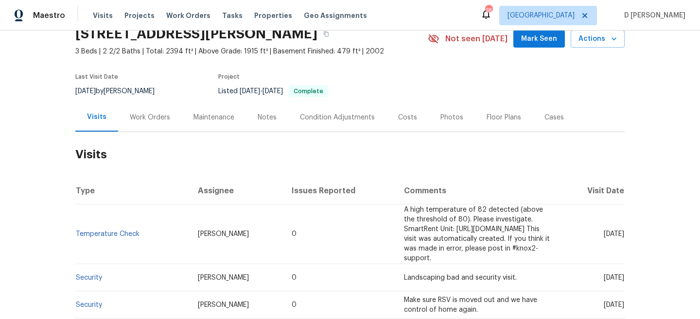
scroll to position [48, 0]
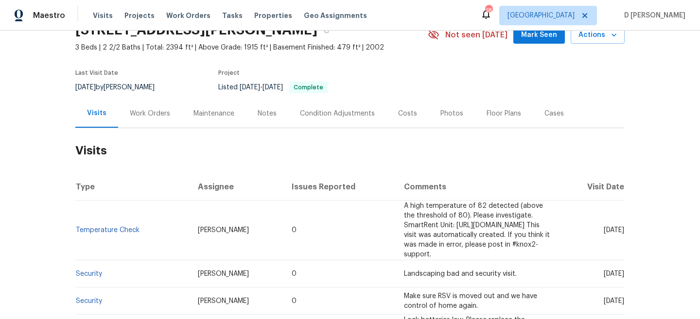
click at [149, 110] on div "Work Orders" at bounding box center [150, 114] width 40 height 10
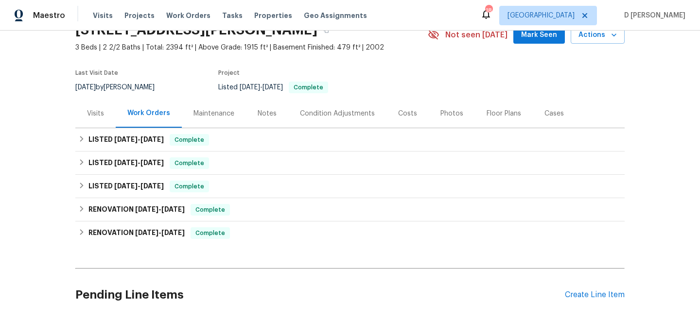
click at [102, 107] on div "Visits" at bounding box center [95, 113] width 40 height 29
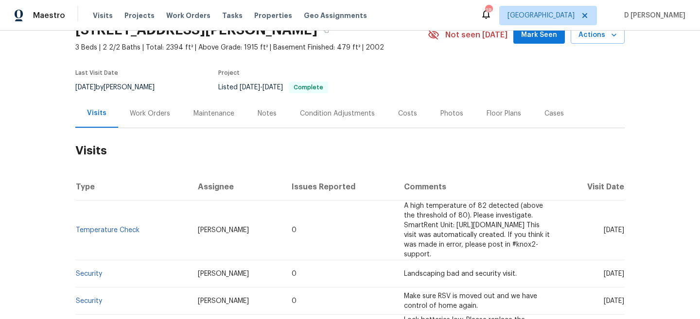
drag, startPoint x: 585, startPoint y: 225, endPoint x: 604, endPoint y: 224, distance: 18.5
click at [604, 227] on span "[DATE]" at bounding box center [613, 230] width 20 height 7
copy span "[DATE]"
click at [151, 121] on div "Work Orders" at bounding box center [150, 113] width 64 height 29
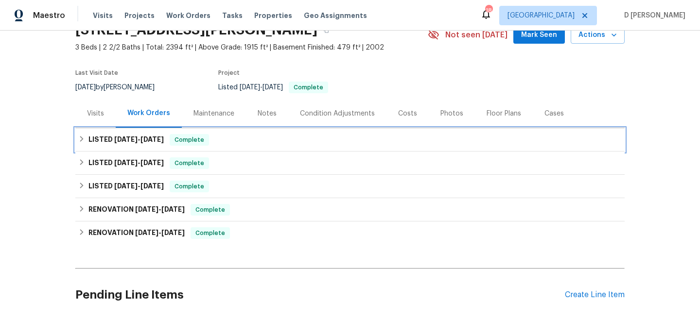
click at [87, 142] on div "LISTED [DATE] - [DATE] Complete" at bounding box center [349, 140] width 543 height 12
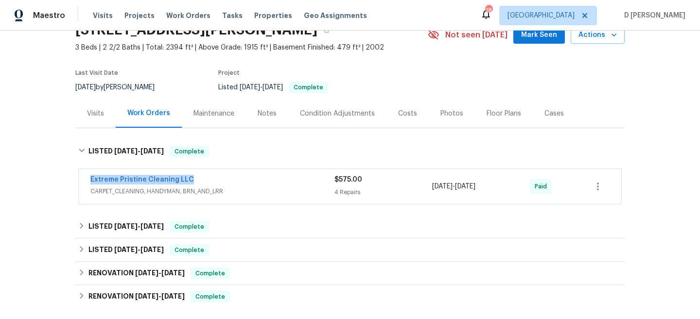
drag, startPoint x: 86, startPoint y: 178, endPoint x: 219, endPoint y: 178, distance: 133.1
click at [219, 178] on div "Extreme Pristine Cleaning LLC CARPET_CLEANING, HANDYMAN, BRN_AND_LRR $575.00 4 …" at bounding box center [350, 186] width 542 height 35
copy link "Extreme Pristine Cleaning LLC"
